Goal: Task Accomplishment & Management: Manage account settings

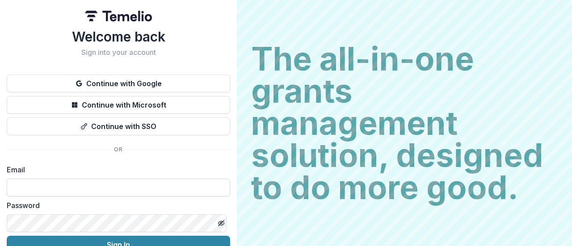
click at [103, 187] on input at bounding box center [119, 188] width 224 height 18
type input "**********"
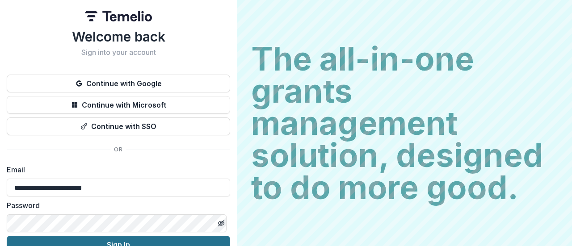
click at [108, 242] on button "Sign In" at bounding box center [119, 245] width 224 height 18
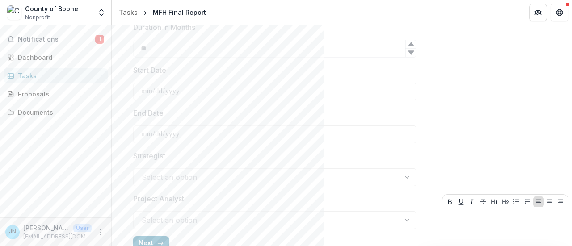
scroll to position [400, 0]
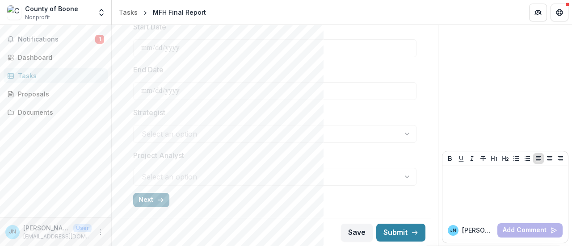
click at [146, 199] on button "Next" at bounding box center [151, 200] width 36 height 14
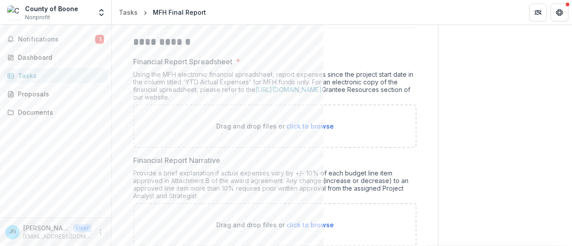
scroll to position [134, 0]
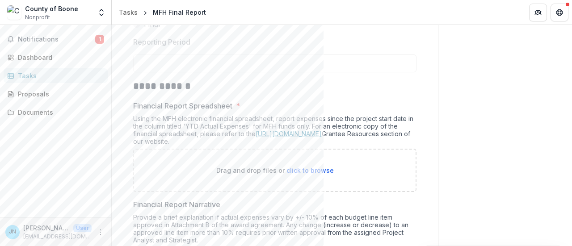
click at [322, 135] on link "https://mffh.org/the-foundation/grantees/" at bounding box center [289, 134] width 66 height 8
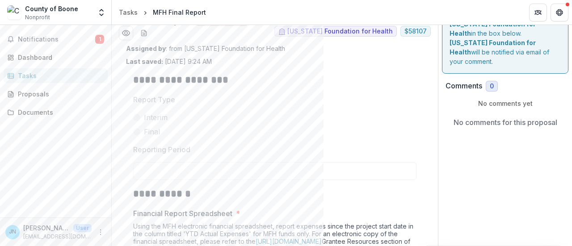
scroll to position [0, 0]
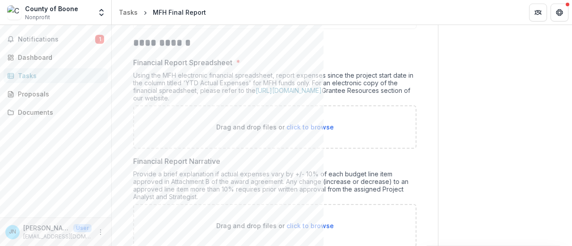
scroll to position [169, 0]
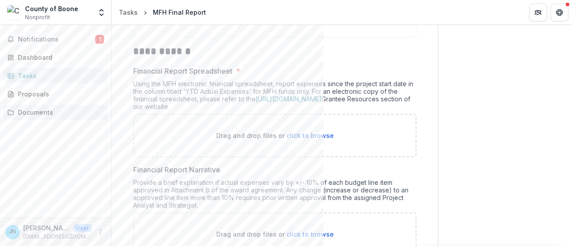
click at [42, 111] on div "Documents" at bounding box center [59, 112] width 83 height 9
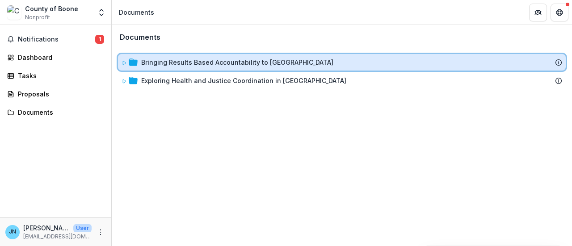
click at [137, 59] on icon at bounding box center [133, 62] width 9 height 9
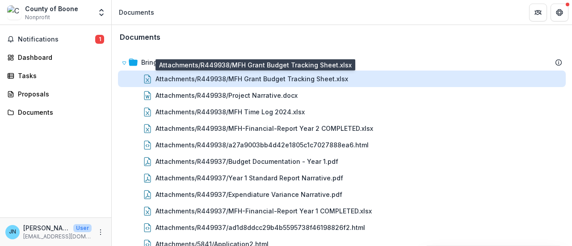
click at [284, 81] on div "Attachments/R449938/MFH Grant Budget Tracking Sheet.xlsx" at bounding box center [252, 78] width 193 height 9
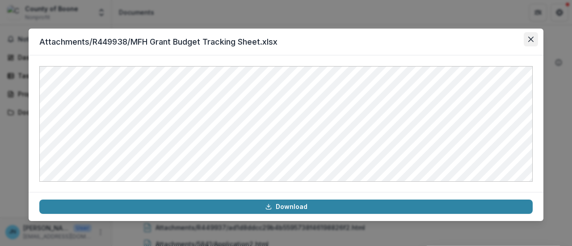
click at [529, 38] on icon "Close" at bounding box center [530, 39] width 5 height 5
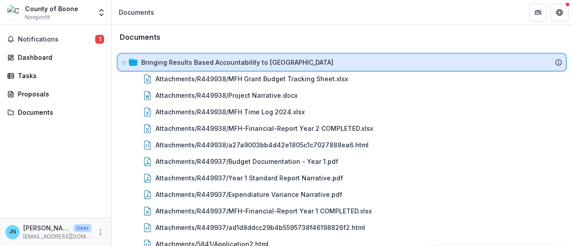
click at [130, 61] on icon at bounding box center [133, 62] width 9 height 7
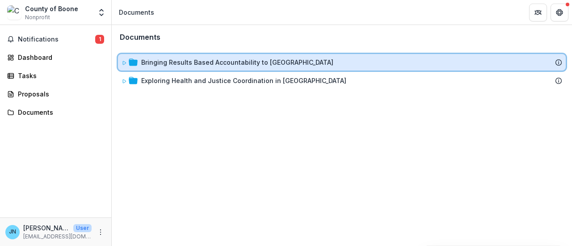
click at [125, 62] on icon at bounding box center [124, 62] width 5 height 5
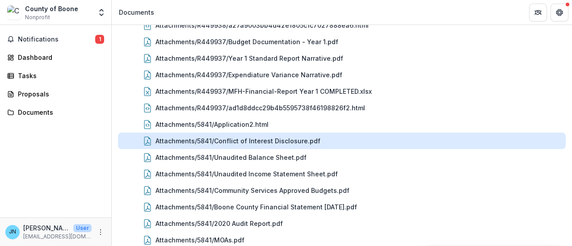
scroll to position [134, 0]
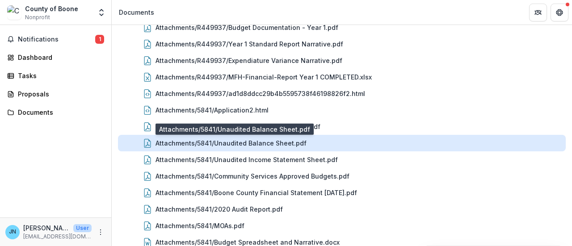
click at [209, 143] on div "Attachments/5841/Unaudited Balance Sheet.pdf" at bounding box center [231, 143] width 151 height 9
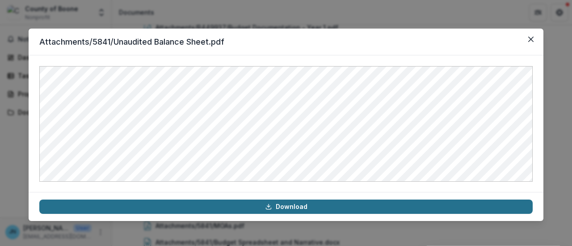
click at [291, 209] on link "Download" at bounding box center [286, 207] width 494 height 14
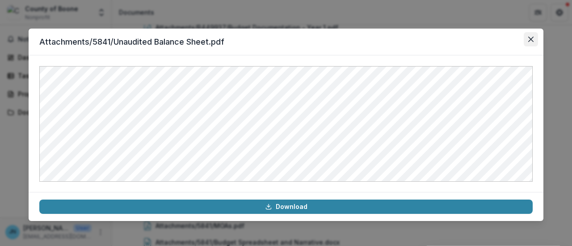
click at [529, 38] on icon "Close" at bounding box center [530, 39] width 5 height 5
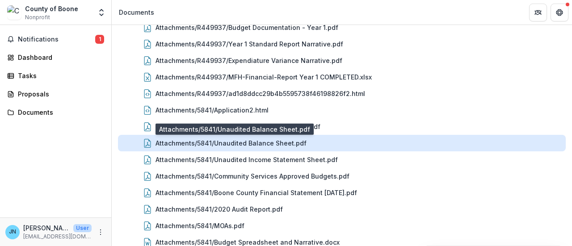
click at [270, 144] on div "Attachments/5841/Unaudited Balance Sheet.pdf" at bounding box center [231, 143] width 151 height 9
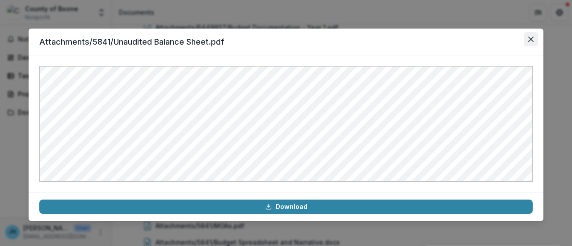
click at [535, 38] on button "Close" at bounding box center [531, 39] width 14 height 14
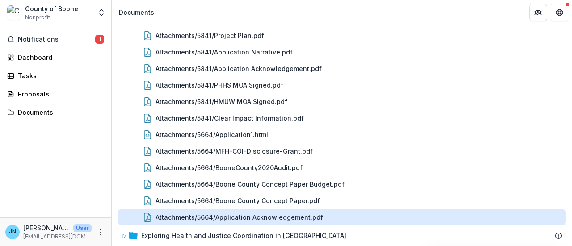
scroll to position [361, 0]
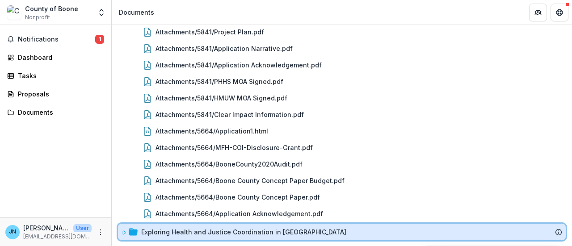
click at [124, 231] on icon at bounding box center [124, 232] width 5 height 5
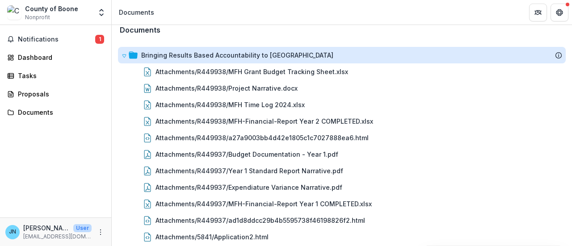
scroll to position [0, 0]
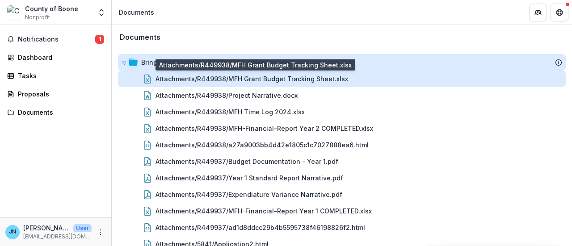
click at [292, 76] on div "Attachments/R449938/MFH Grant Budget Tracking Sheet.xlsx" at bounding box center [252, 78] width 193 height 9
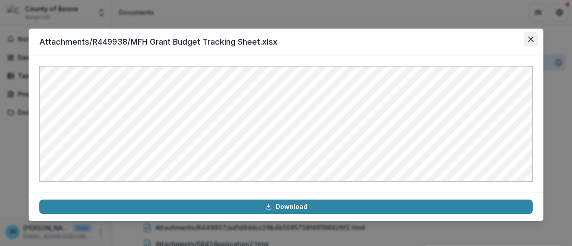
click at [532, 42] on icon "Close" at bounding box center [530, 39] width 5 height 5
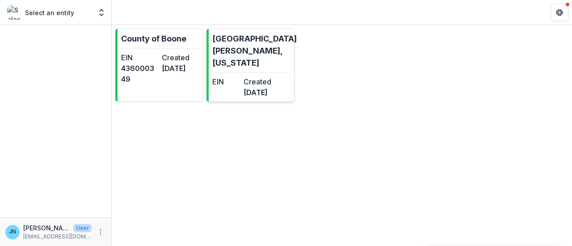
click at [265, 76] on dt "Created" at bounding box center [258, 81] width 28 height 11
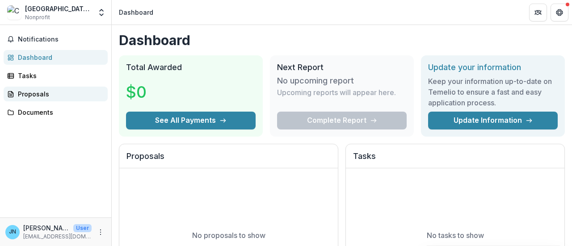
click at [29, 91] on div "Proposals" at bounding box center [59, 93] width 83 height 9
